Goal: Check status: Check status

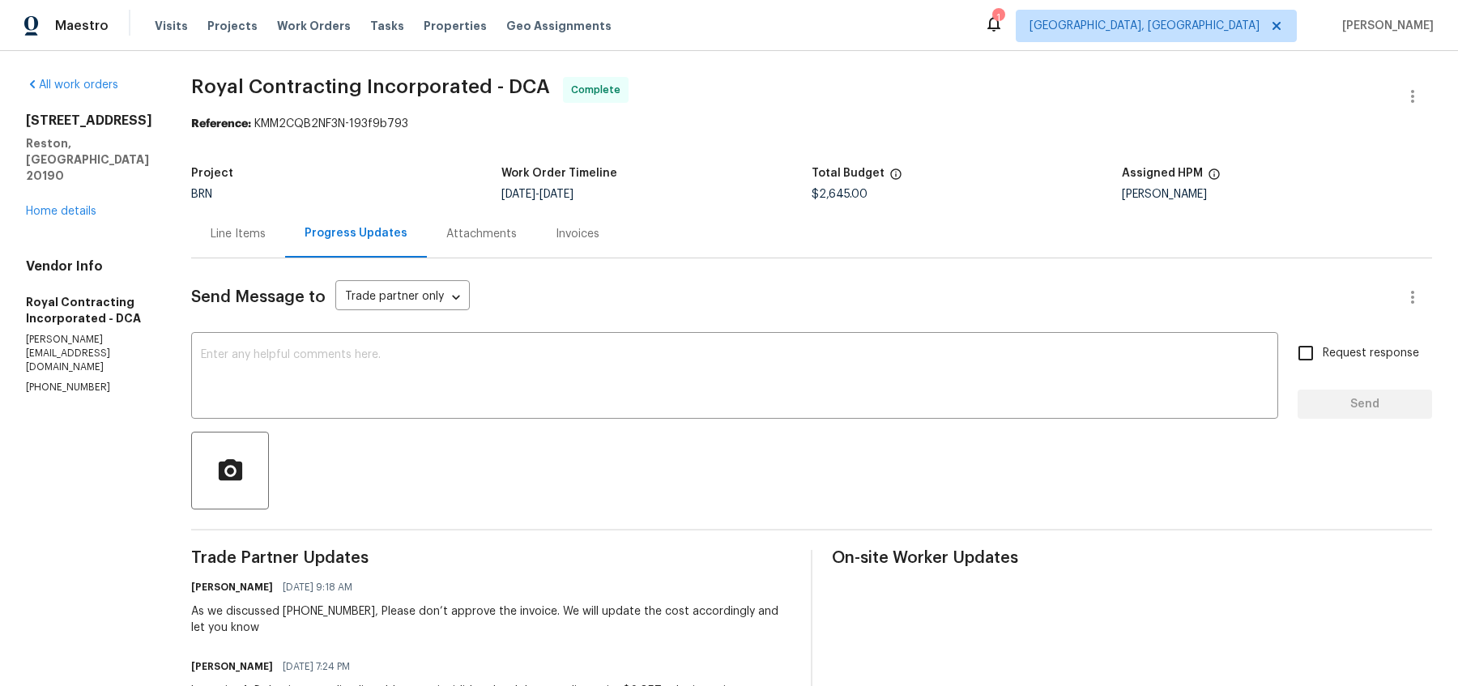
click at [252, 242] on div "Line Items" at bounding box center [238, 234] width 94 height 48
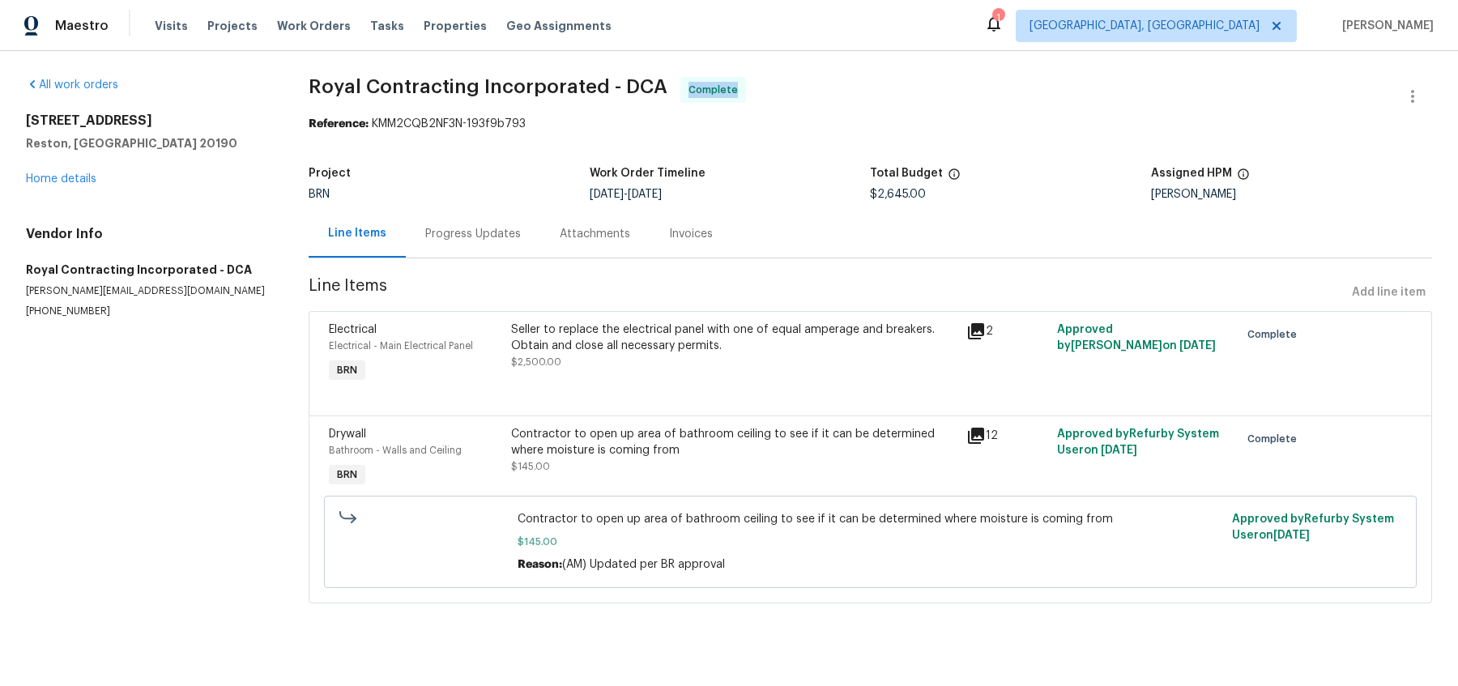
drag, startPoint x: 677, startPoint y: 87, endPoint x: 882, endPoint y: 108, distance: 206.1
click at [882, 108] on span "Royal Contracting Incorporated - DCA Complete" at bounding box center [851, 96] width 1085 height 39
click at [122, 120] on h2 "[STREET_ADDRESS]" at bounding box center [148, 121] width 244 height 16
drag, startPoint x: 243, startPoint y: 117, endPoint x: 21, endPoint y: 122, distance: 222.0
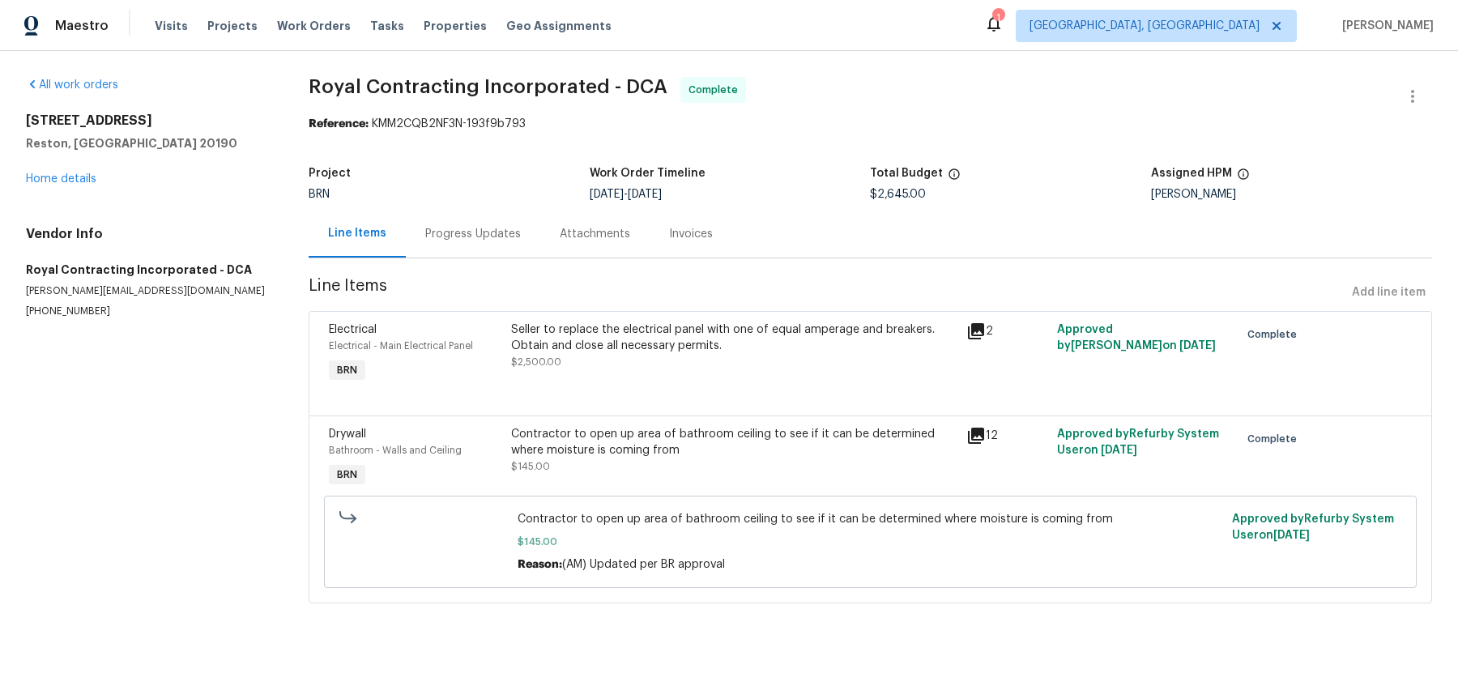
click at [21, 122] on div "All work orders [STREET_ADDRESS] Home details Vendor Info Royal Contracting Inc…" at bounding box center [729, 350] width 1458 height 598
copy h2 "[STREET_ADDRESS]"
